Goal: Information Seeking & Learning: Learn about a topic

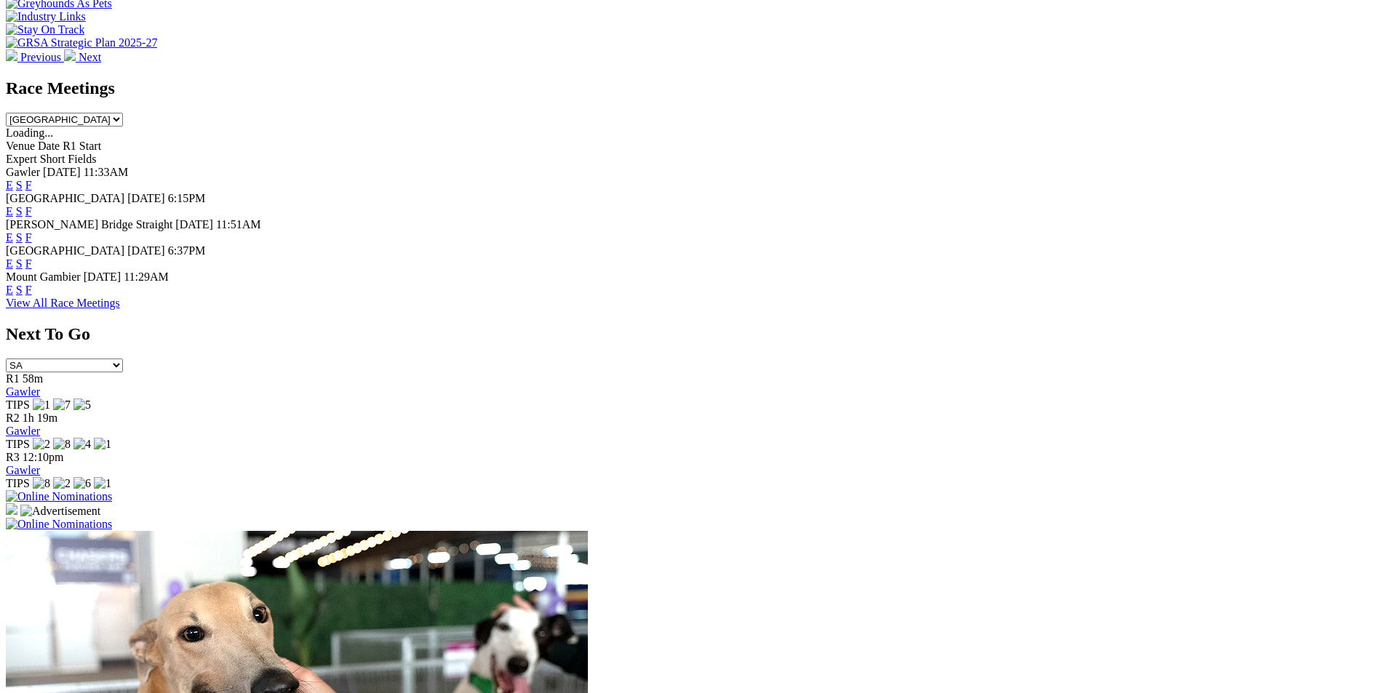
scroll to position [679, 0]
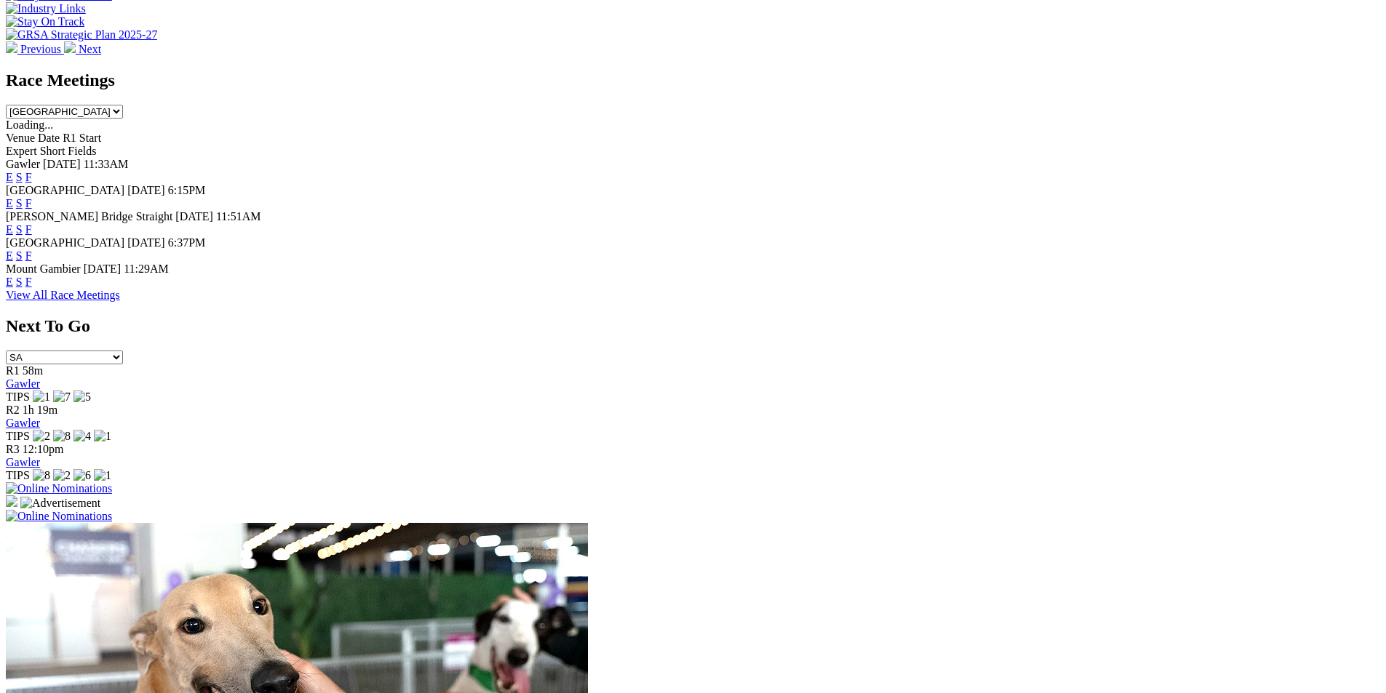
click at [32, 197] on link "F" at bounding box center [28, 203] width 7 height 12
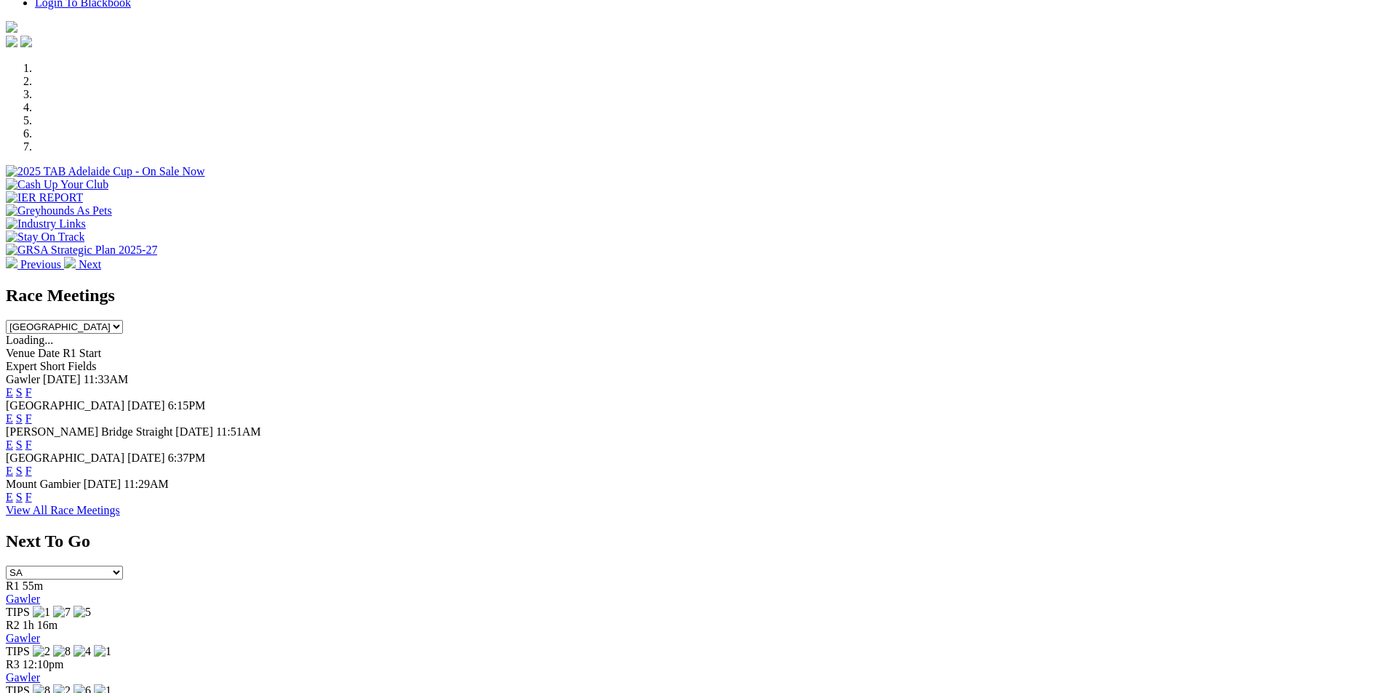
scroll to position [527, 0]
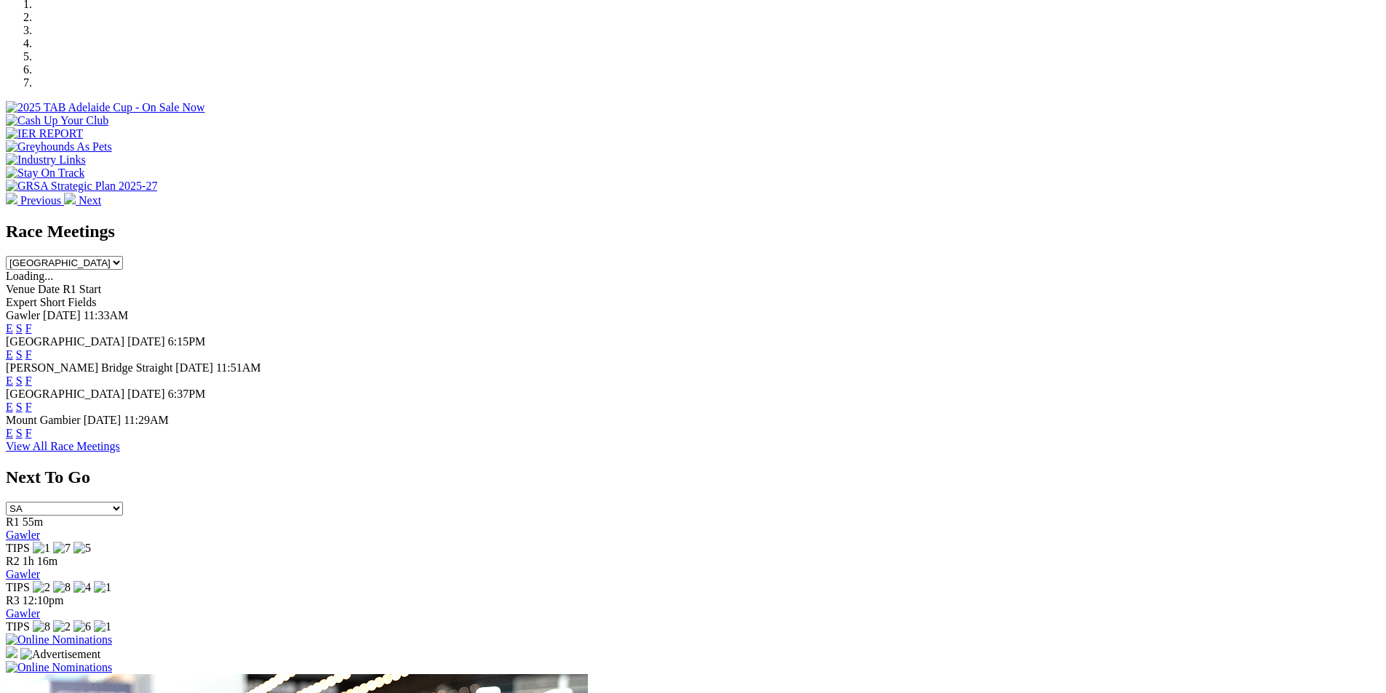
click at [32, 375] on link "F" at bounding box center [28, 381] width 7 height 12
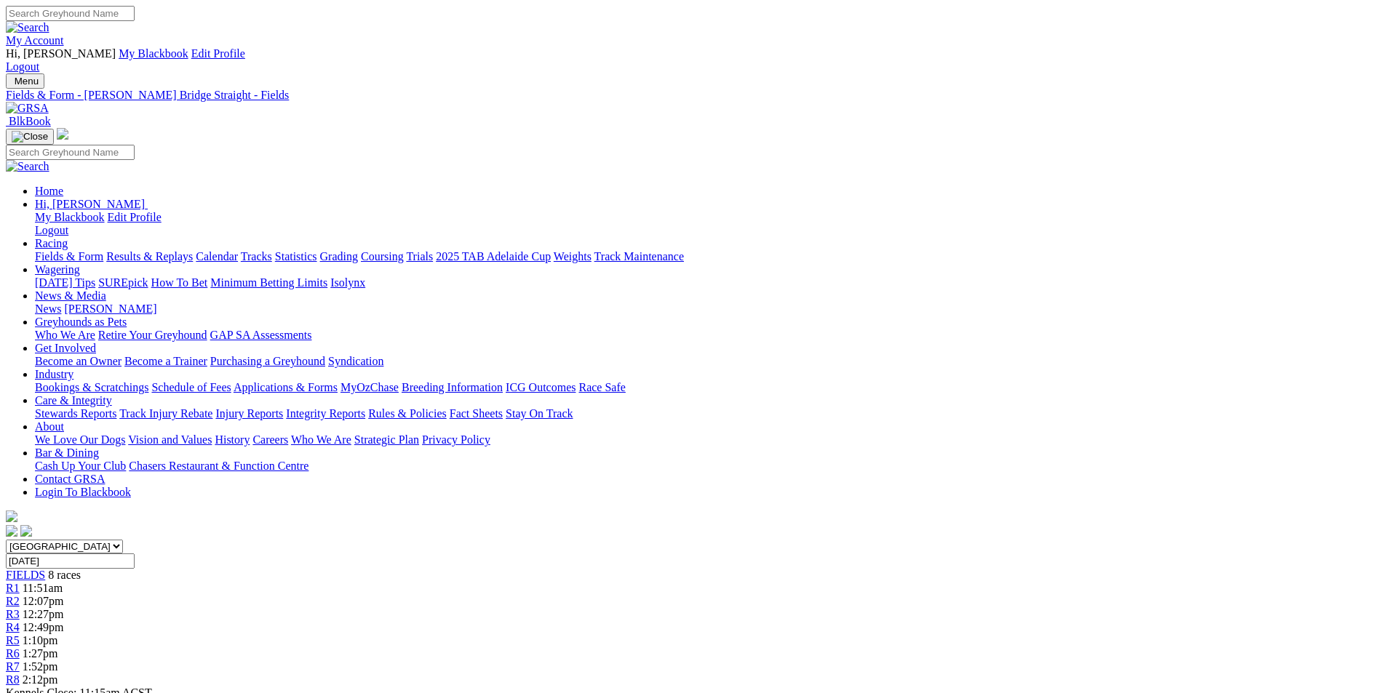
click at [20, 674] on span "R8" at bounding box center [13, 680] width 14 height 12
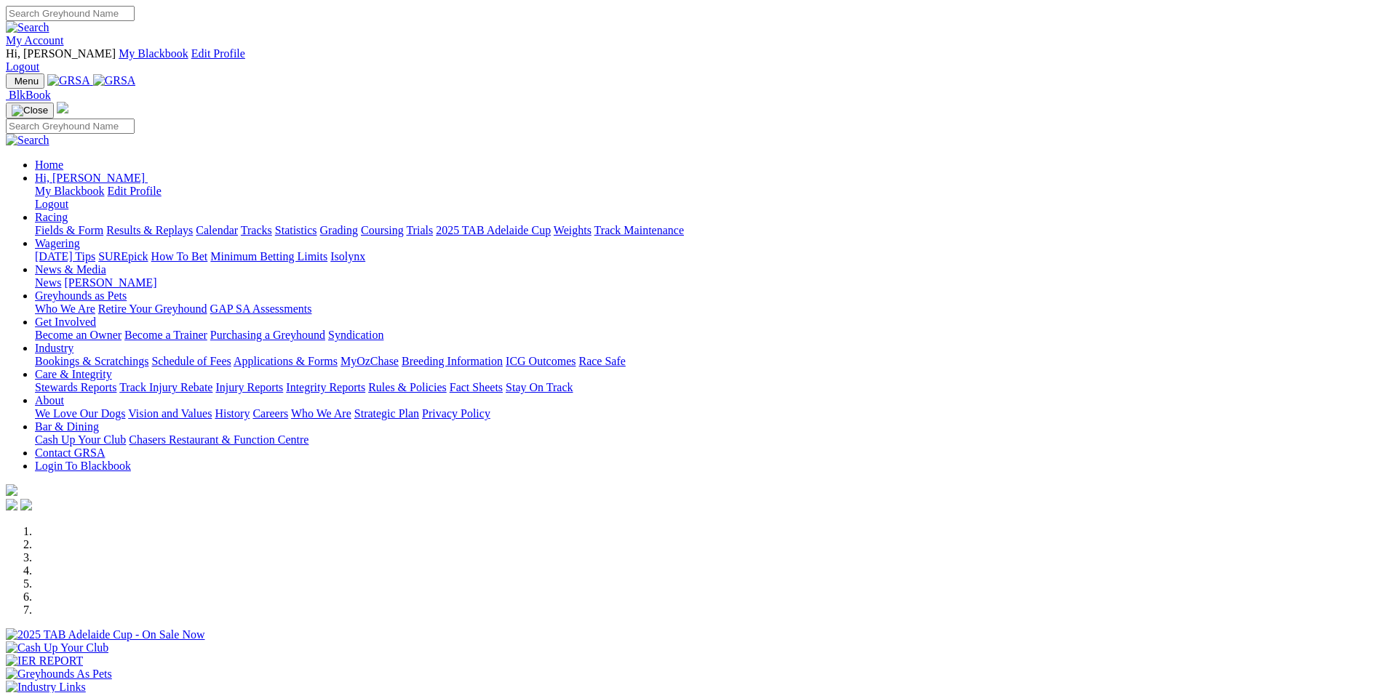
scroll to position [527, 0]
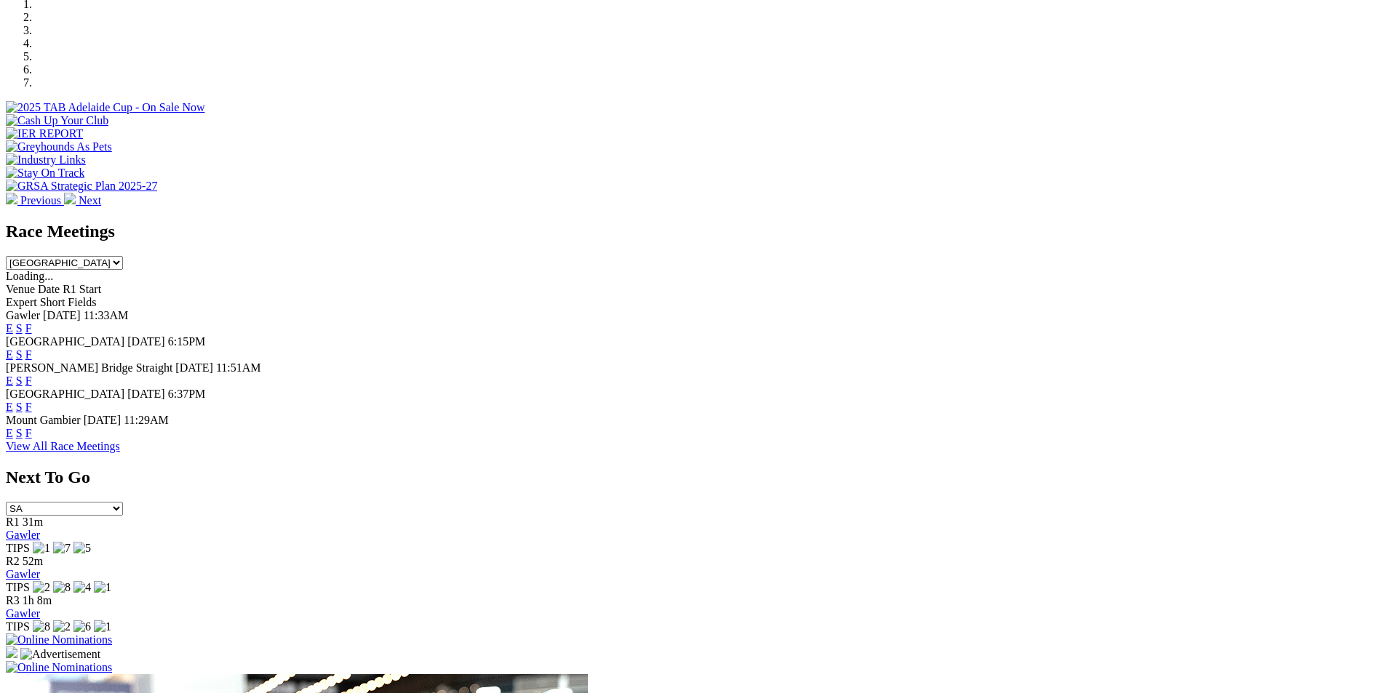
click at [32, 322] on link "F" at bounding box center [28, 328] width 7 height 12
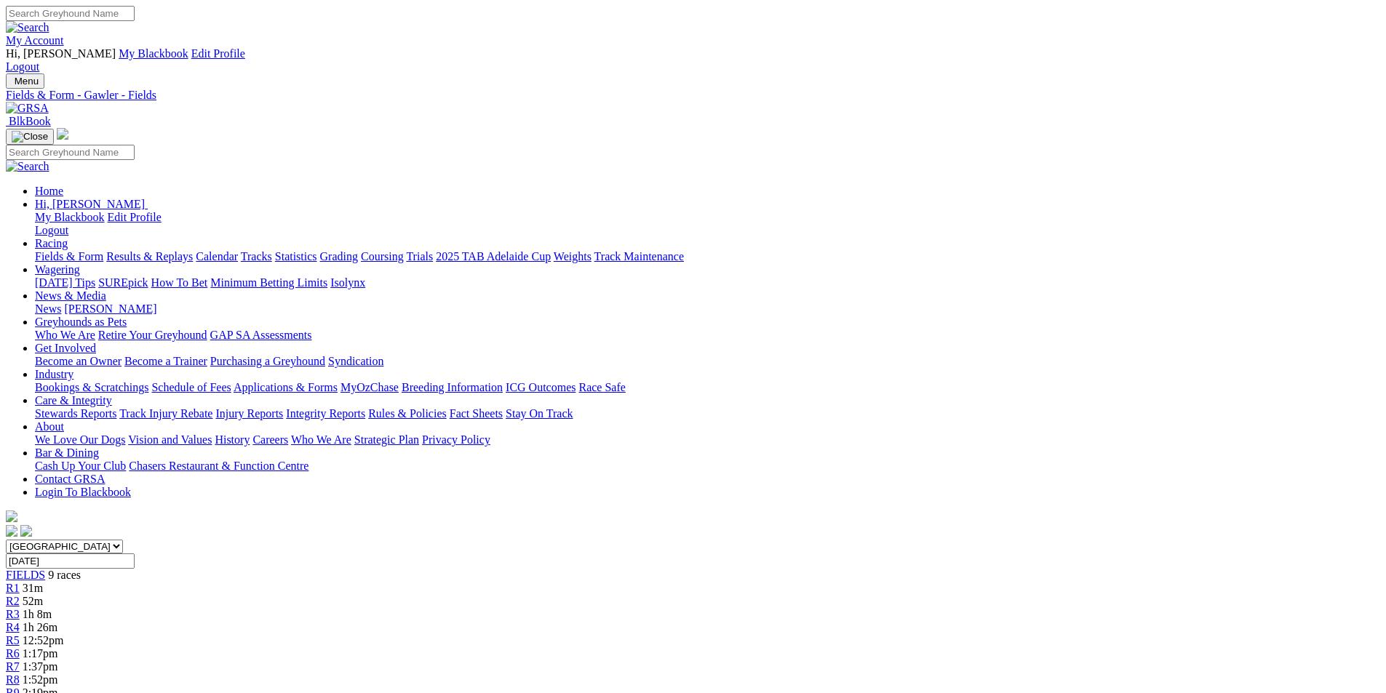
click at [58, 674] on span "1:52pm" at bounding box center [41, 680] width 36 height 12
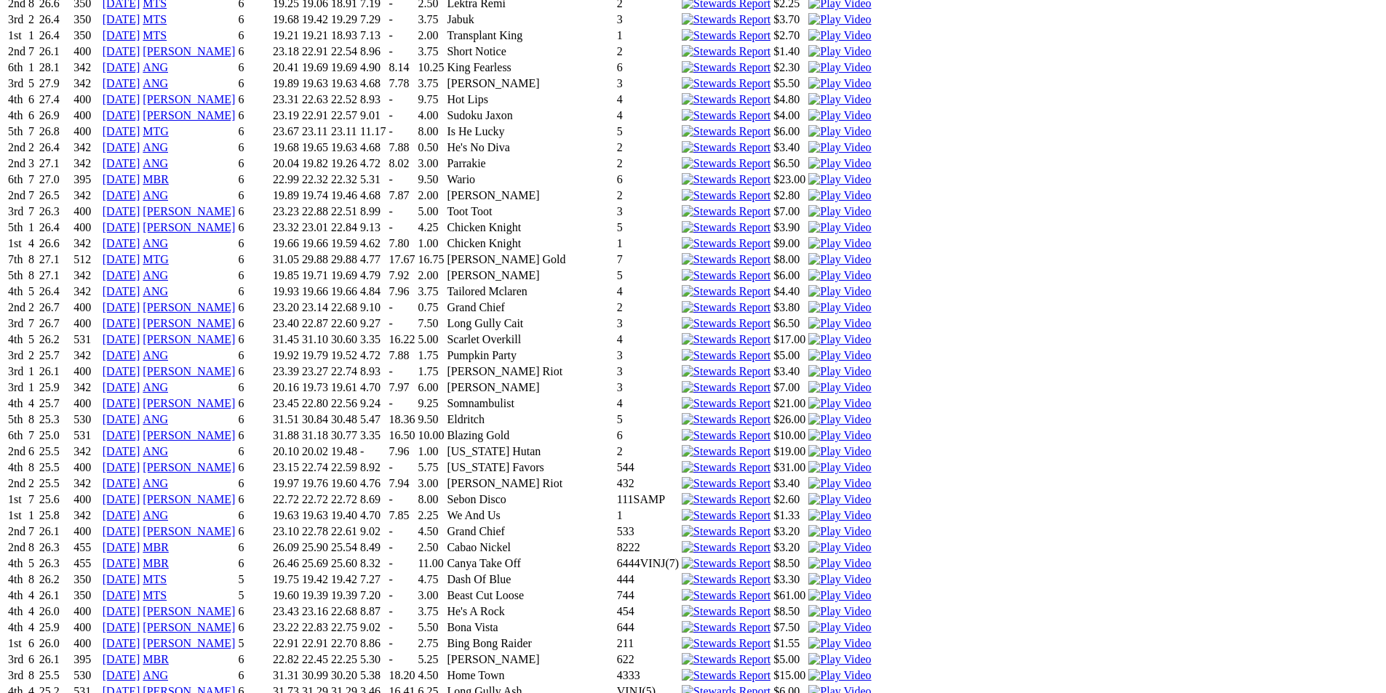
scroll to position [1782, 0]
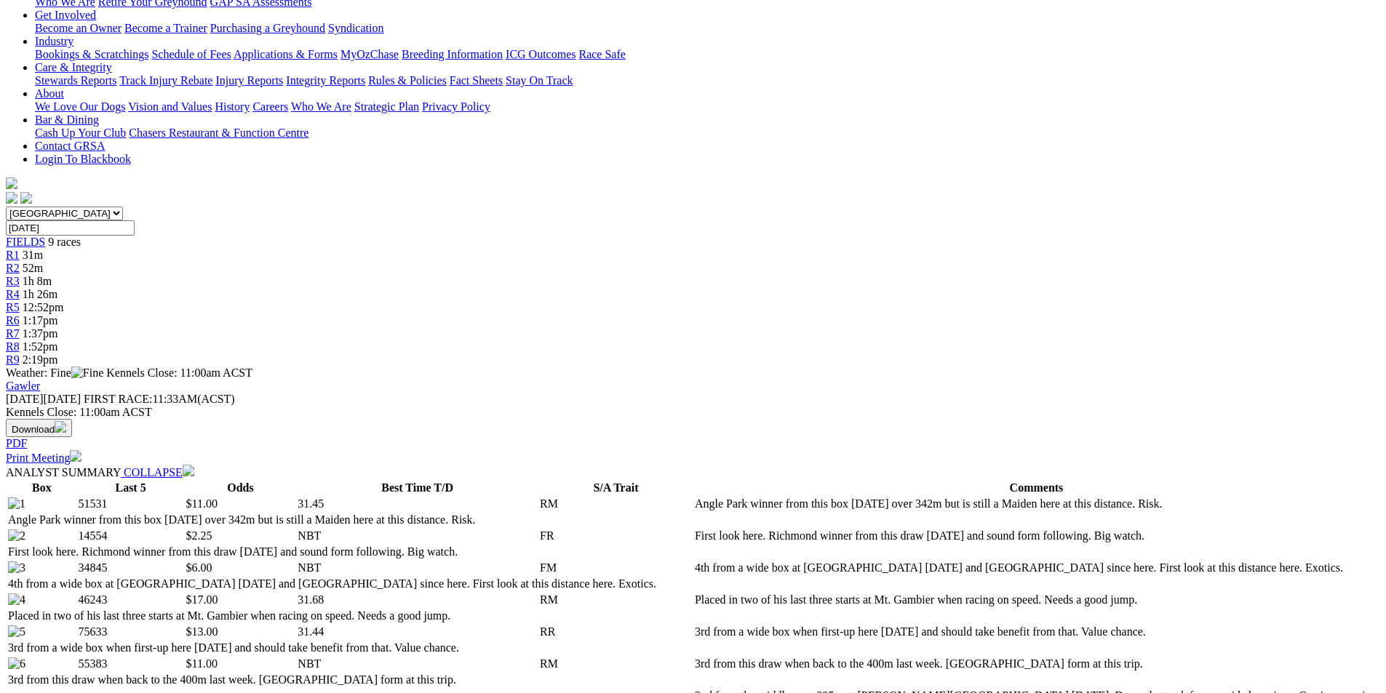
scroll to position [0, 0]
